Goal: Book appointment/travel/reservation

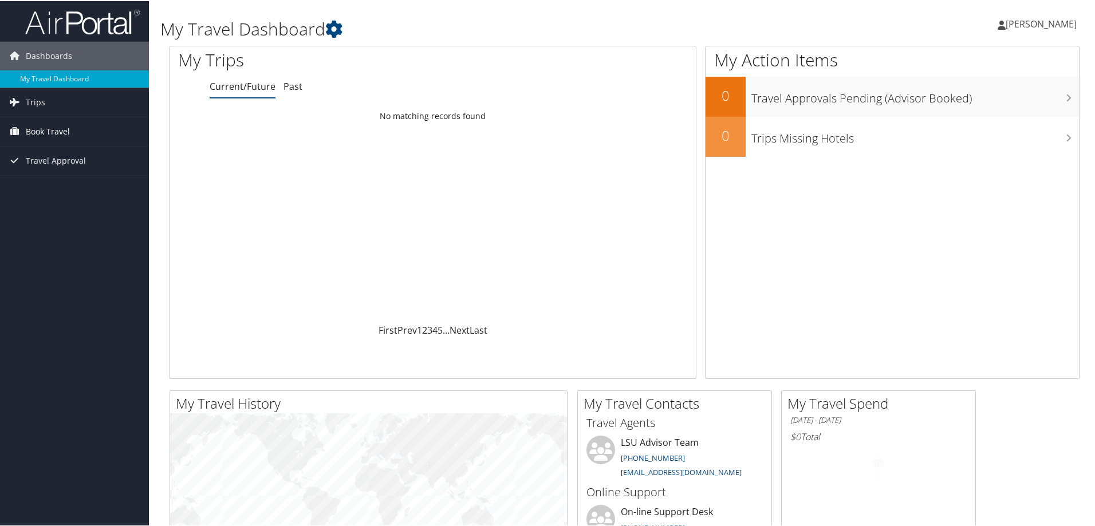
click at [42, 129] on span "Book Travel" at bounding box center [48, 130] width 44 height 29
click at [73, 171] on link "Book/Manage Online Trips" at bounding box center [74, 170] width 149 height 17
